Goal: Check status: Check status

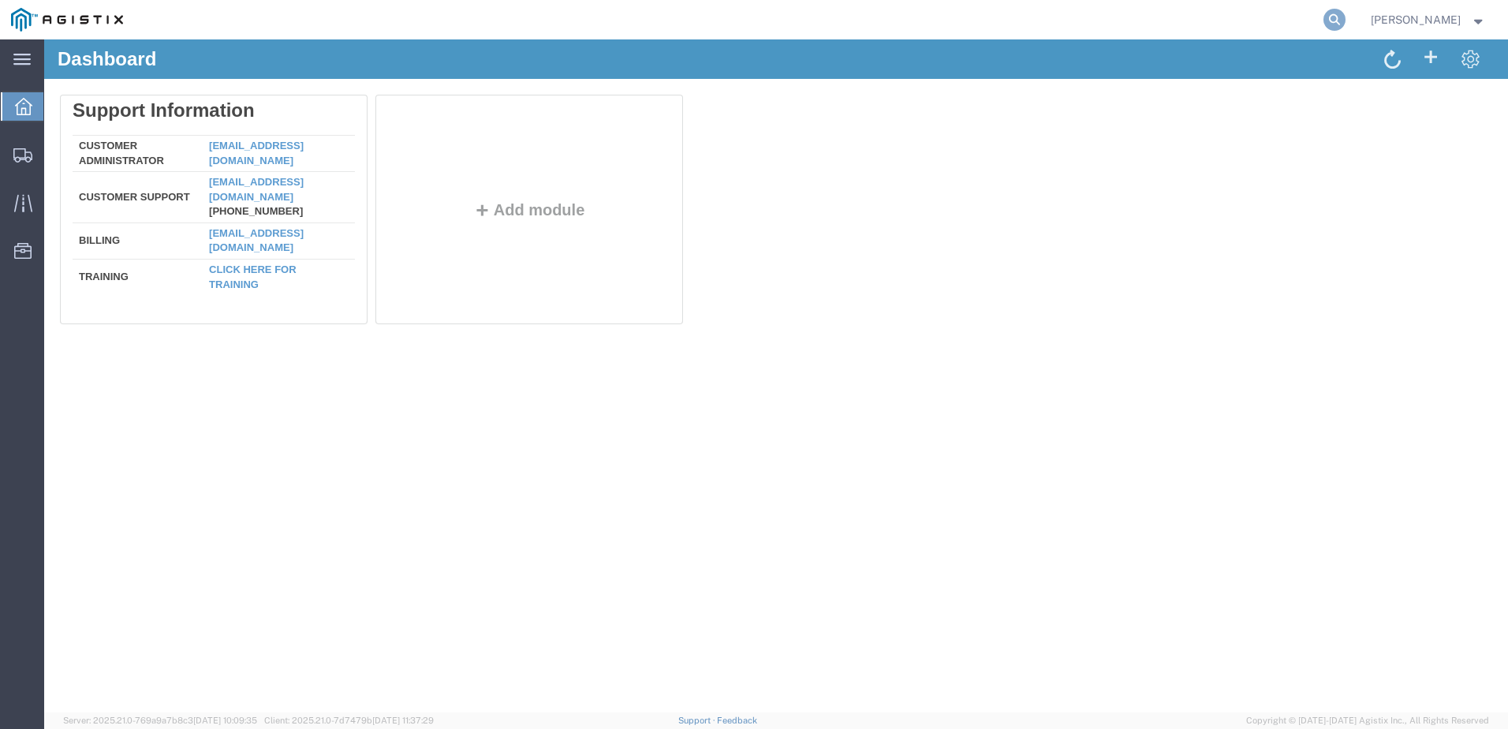
click at [1345, 17] on icon at bounding box center [1334, 20] width 22 height 22
click at [1017, 17] on input "search" at bounding box center [1083, 20] width 479 height 38
paste input "56897105"
type input "56897105"
